Goal: Find contact information

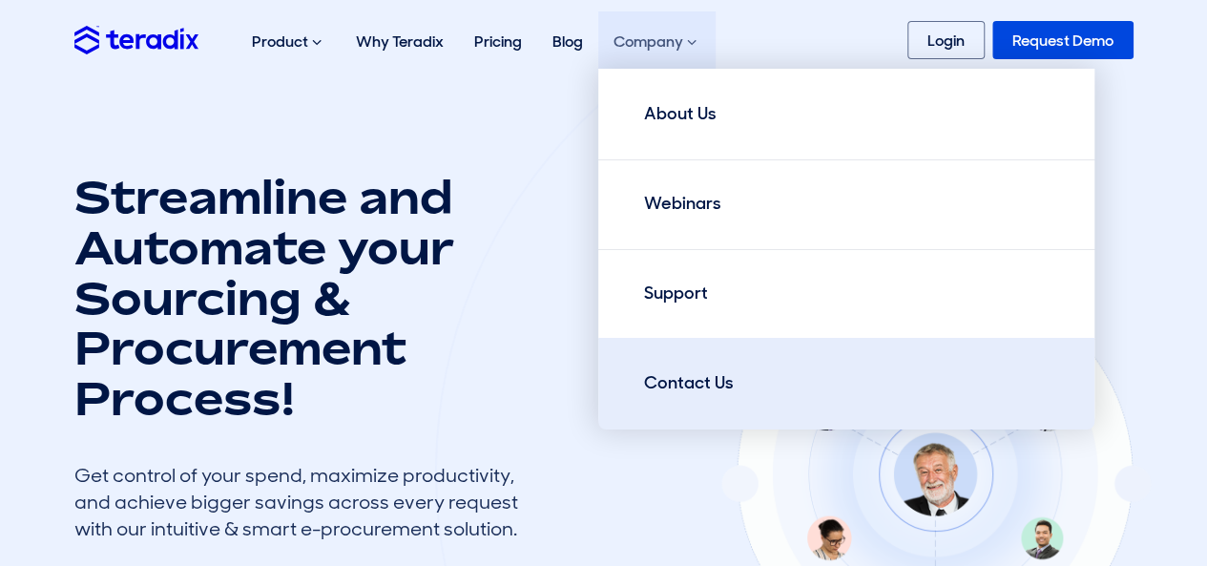
click at [697, 376] on div "Contact Us" at bounding box center [689, 383] width 90 height 26
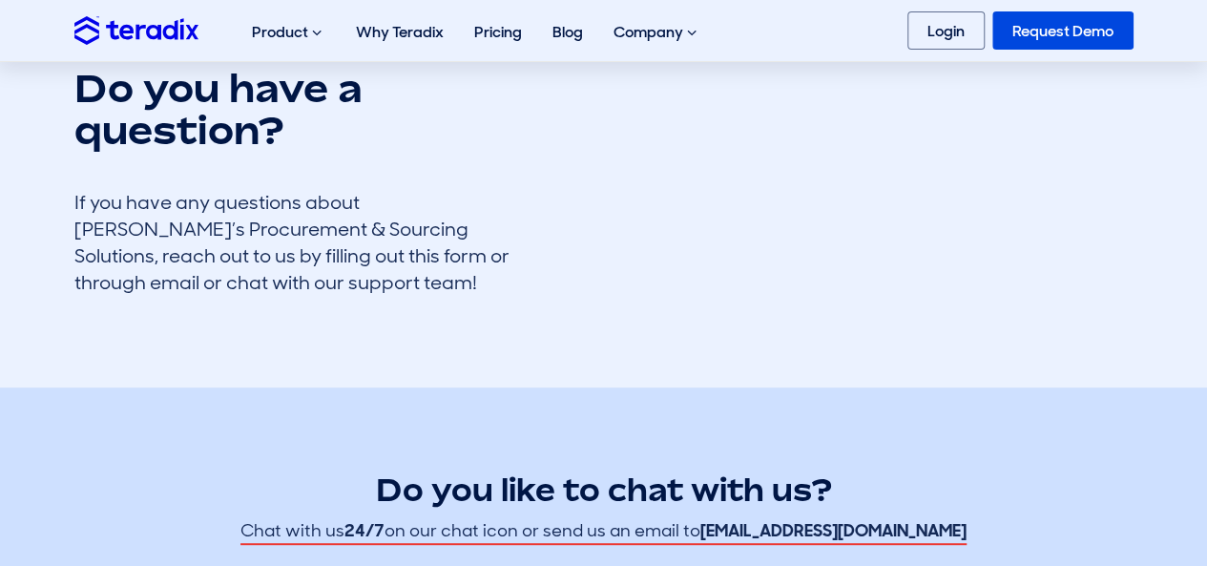
scroll to position [382, 0]
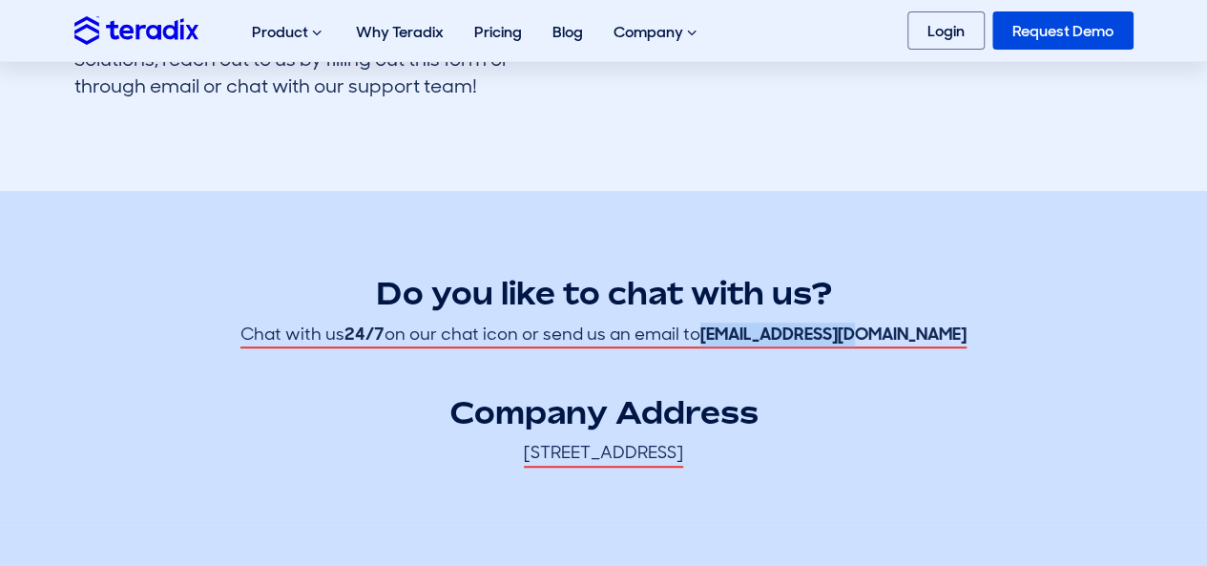
drag, startPoint x: 913, startPoint y: 338, endPoint x: 764, endPoint y: 330, distance: 149.1
click at [764, 330] on div "Do you like to chat with us? Chat with us 24/7 on our chat icon or send us an e…" at bounding box center [604, 348] width 1060 height 239
copy strong "hello@teradix.com"
click at [950, 374] on div "Do you like to chat with us? Chat with us 24/7 on our chat icon or send us an e…" at bounding box center [604, 348] width 1060 height 239
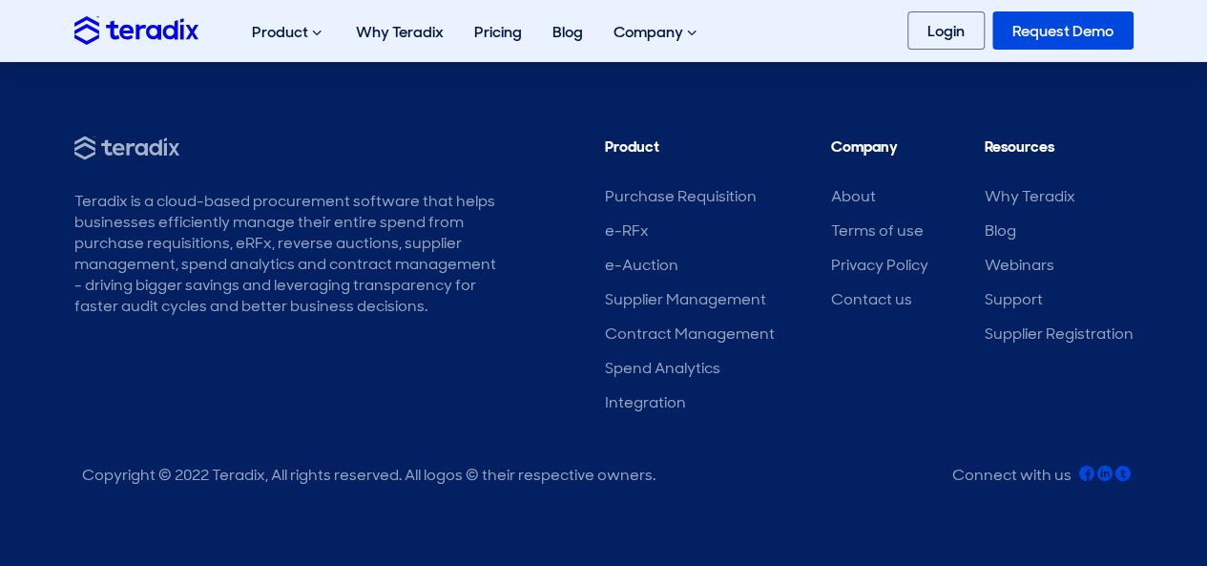
scroll to position [1942, 0]
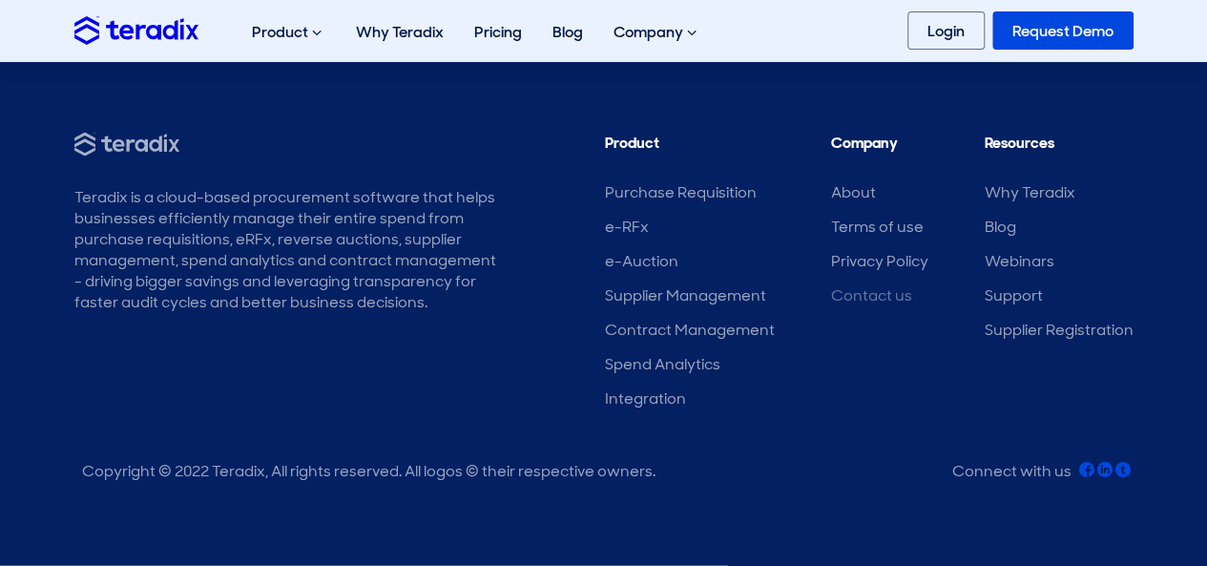
click at [877, 293] on link "Contact us" at bounding box center [871, 295] width 81 height 20
